Goal: Information Seeking & Learning: Understand process/instructions

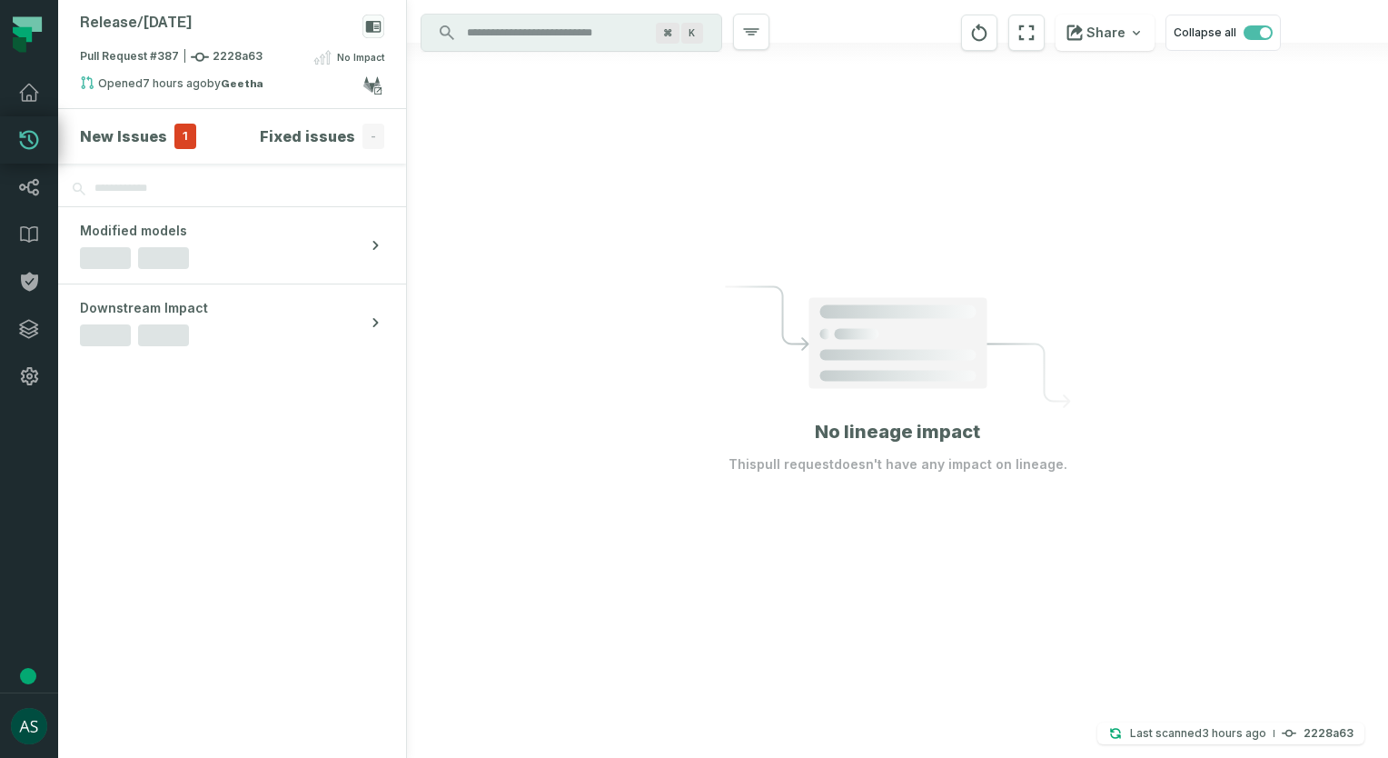
click at [150, 139] on h4 "New Issues" at bounding box center [123, 136] width 87 height 22
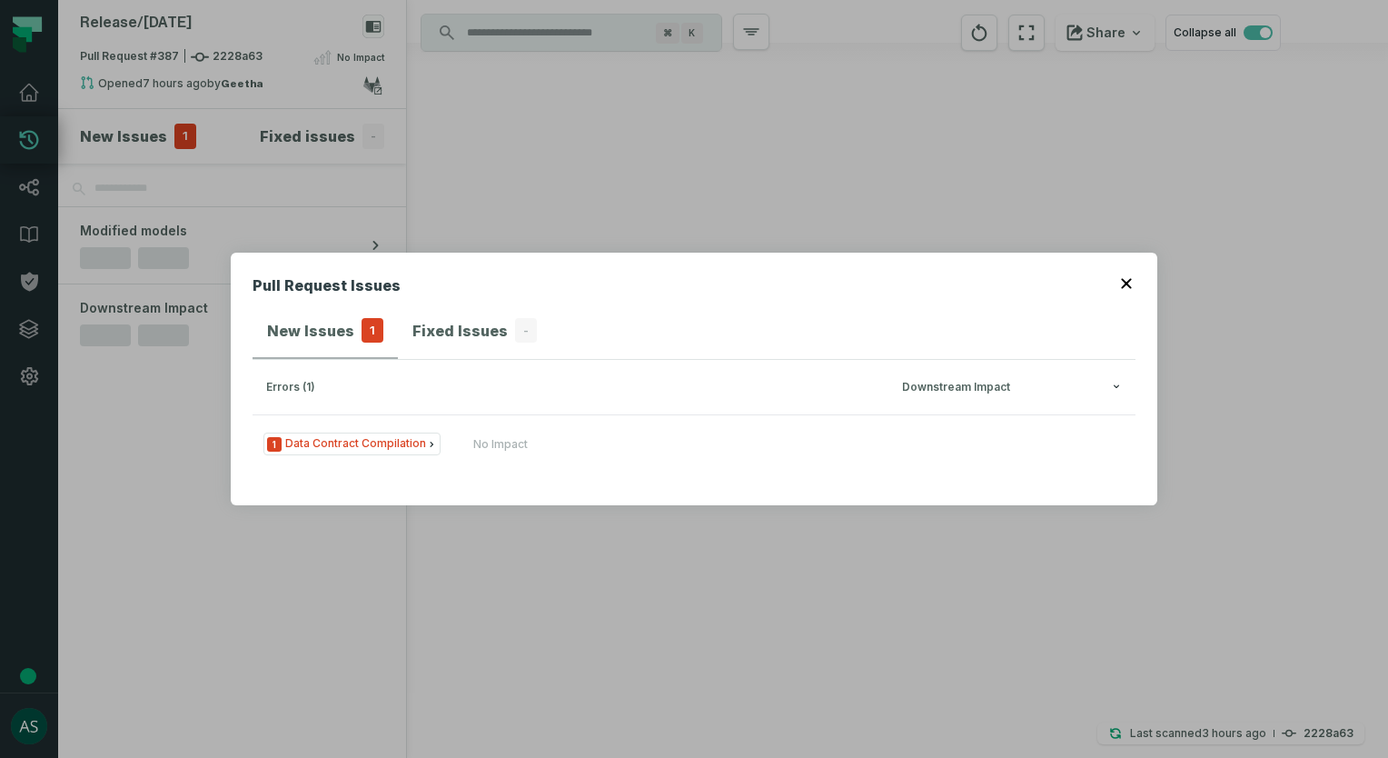
click at [426, 443] on icon "Issue Type" at bounding box center [431, 444] width 11 height 11
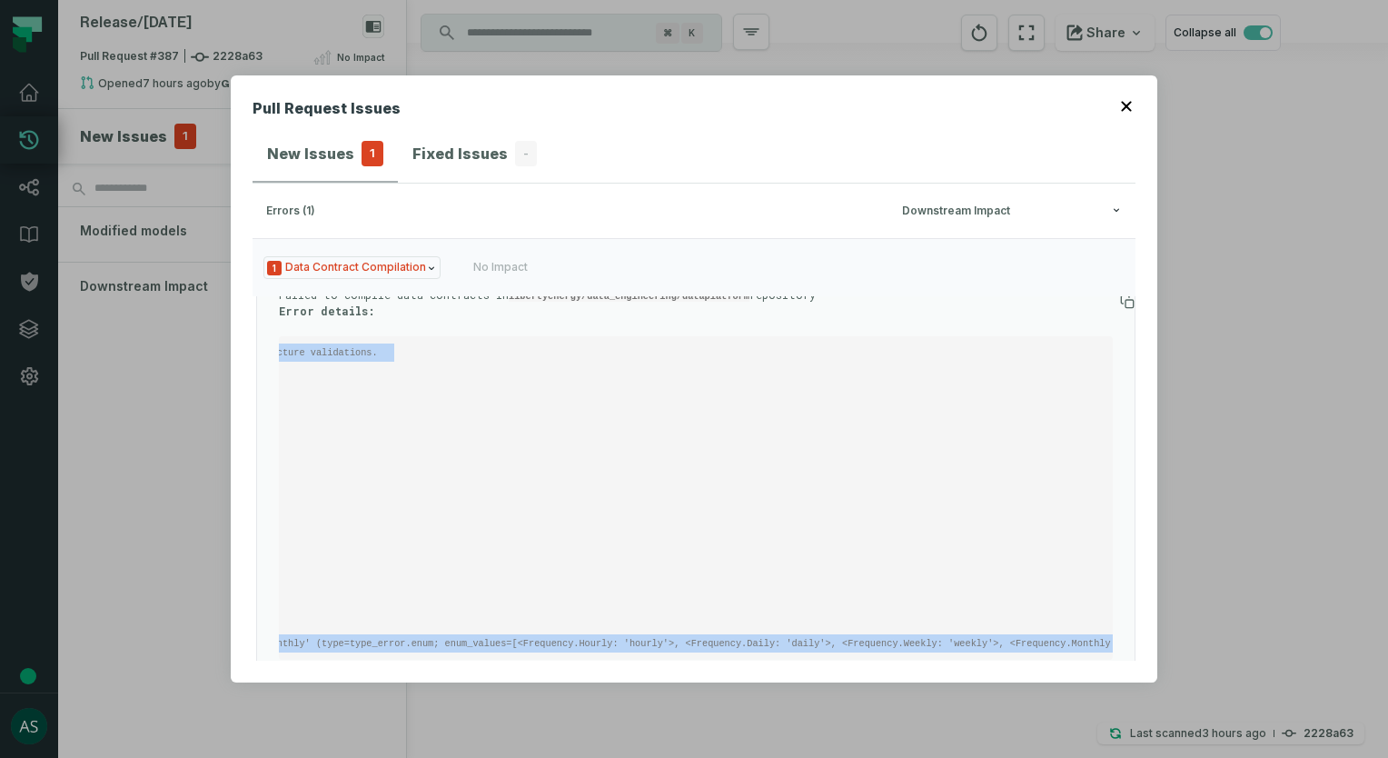
scroll to position [50, 6]
drag, startPoint x: 289, startPoint y: 318, endPoint x: 1110, endPoint y: 647, distance: 884.7
click at [1110, 647] on ul "Failed to compile data contracts in libertyenergy/data_engineering/dataplatform…" at bounding box center [695, 485] width 879 height 379
copy code "Contract path - datalake/data_contract/lpi_scada_oracle_contract.yml: Invalid y…"
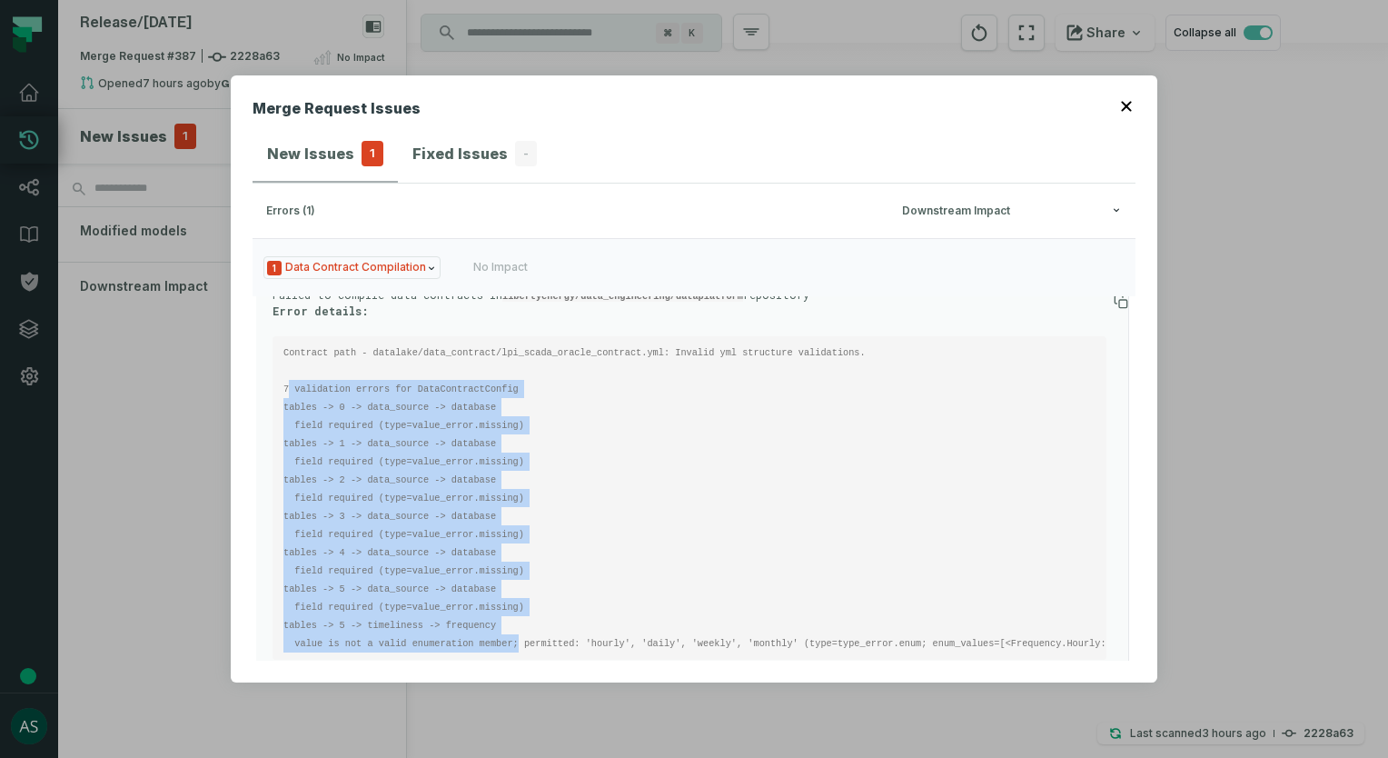
drag, startPoint x: 287, startPoint y: 353, endPoint x: 499, endPoint y: 610, distance: 332.3
click at [499, 610] on pre "Contract path - datalake/data_contract/lpi_scada_oracle_contract.yml: Invalid y…" at bounding box center [690, 497] width 834 height 323
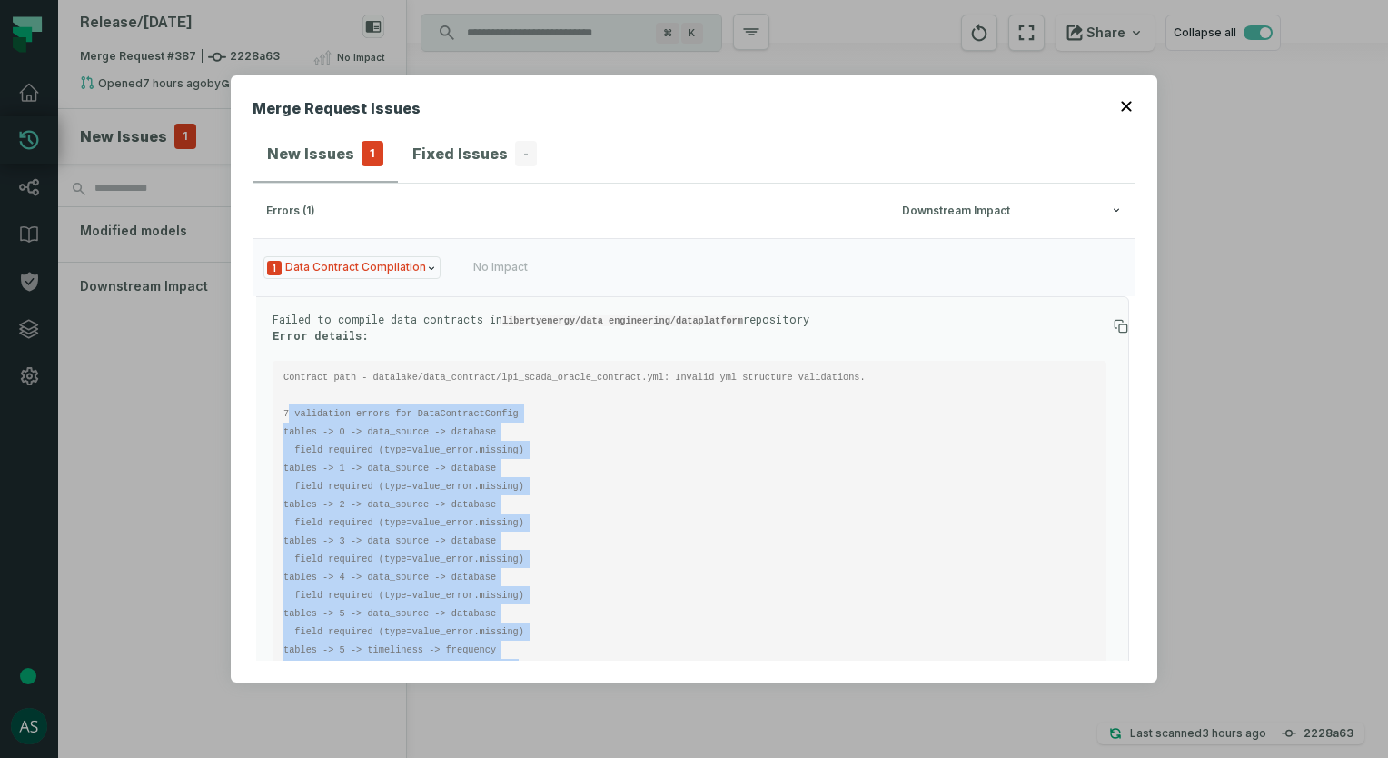
click at [462, 273] on button "1 Data Contract Compilation No Impact" at bounding box center [694, 267] width 883 height 58
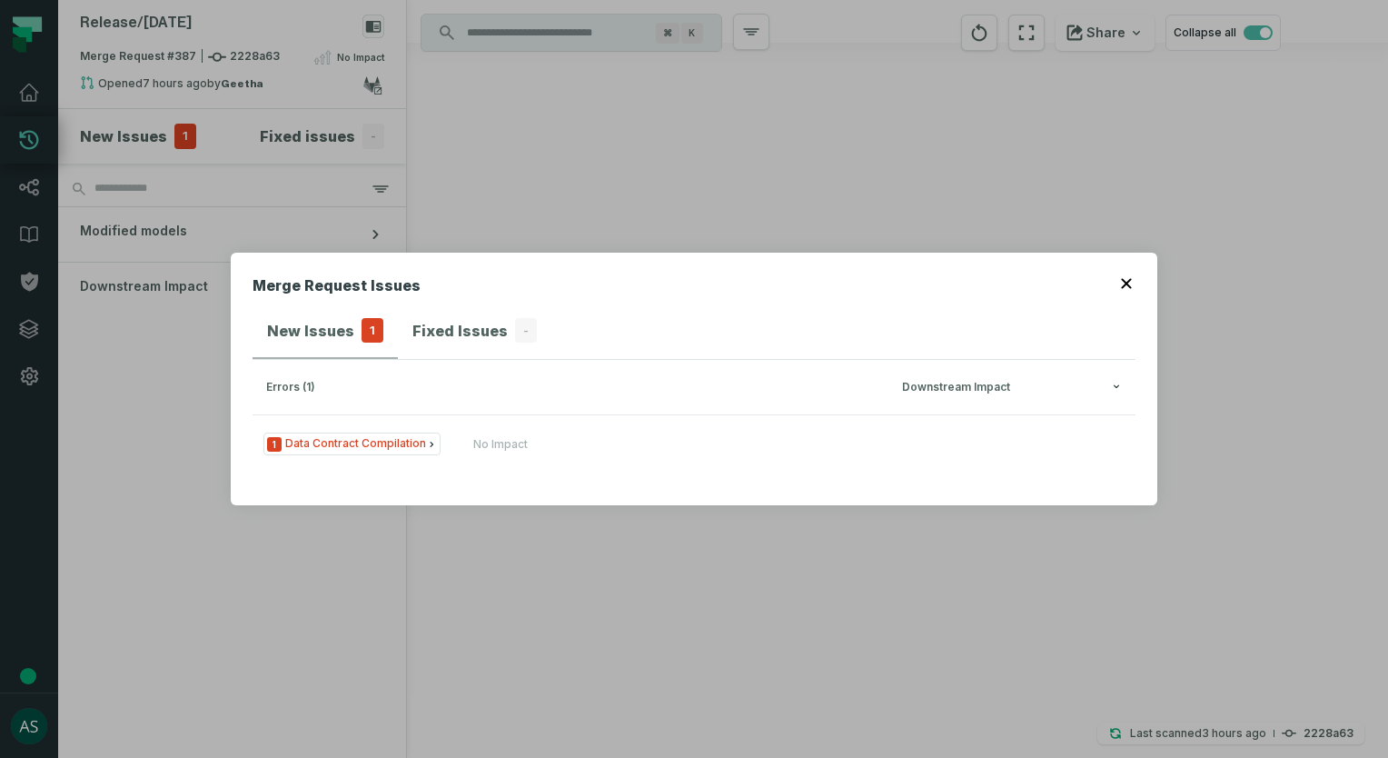
click at [313, 444] on span "1 Data Contract Compilation" at bounding box center [351, 443] width 177 height 23
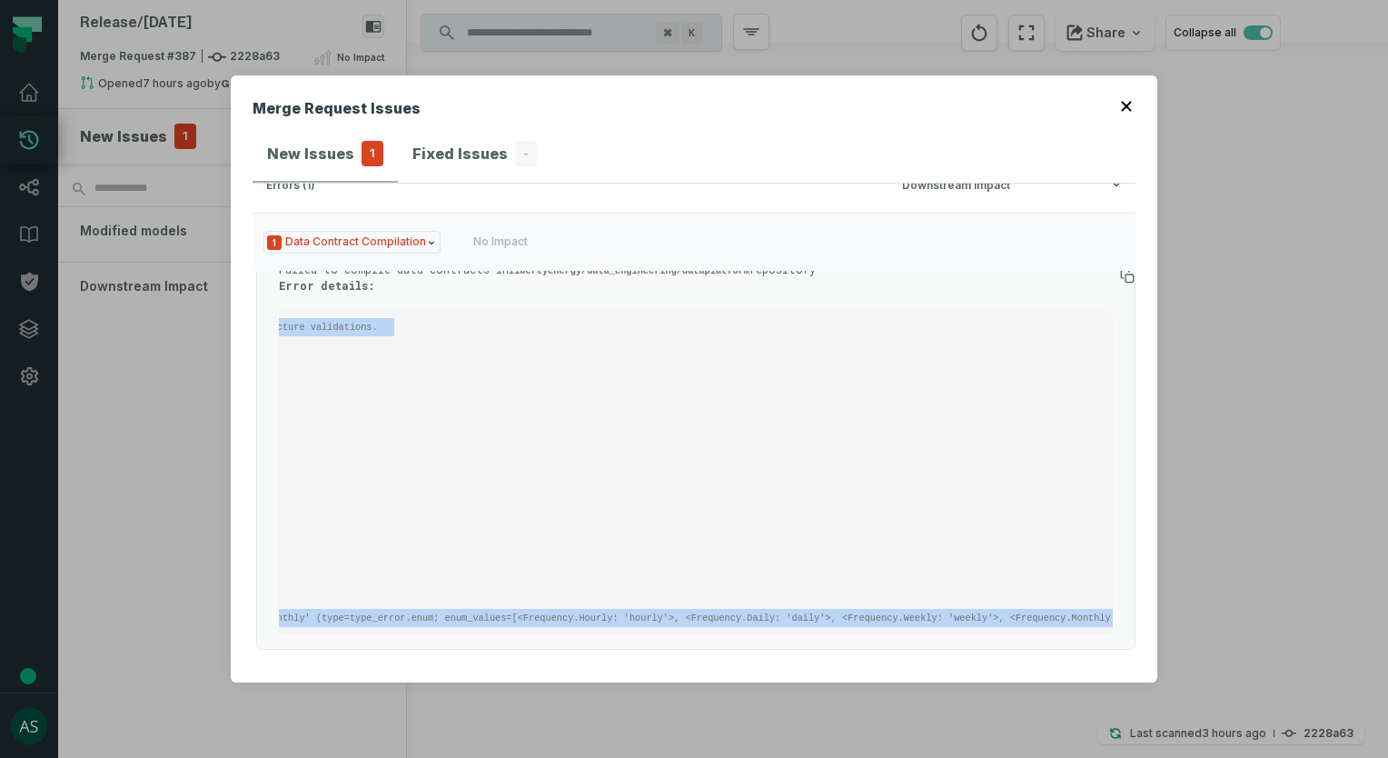
scroll to position [50, 6]
drag, startPoint x: 290, startPoint y: 375, endPoint x: 1181, endPoint y: 707, distance: 950.9
click at [1181, 707] on div "Merge Request Issues New Issues 1 Fixed Issues - errors (1) Downstream Impact 1…" at bounding box center [694, 379] width 1388 height 758
copy code "Contract path - datalake/data_contract/lpi_scada_oracle_contract.yml: Invalid y…"
click at [1132, 111] on button "button" at bounding box center [1128, 104] width 15 height 15
